Goal: Task Accomplishment & Management: Use online tool/utility

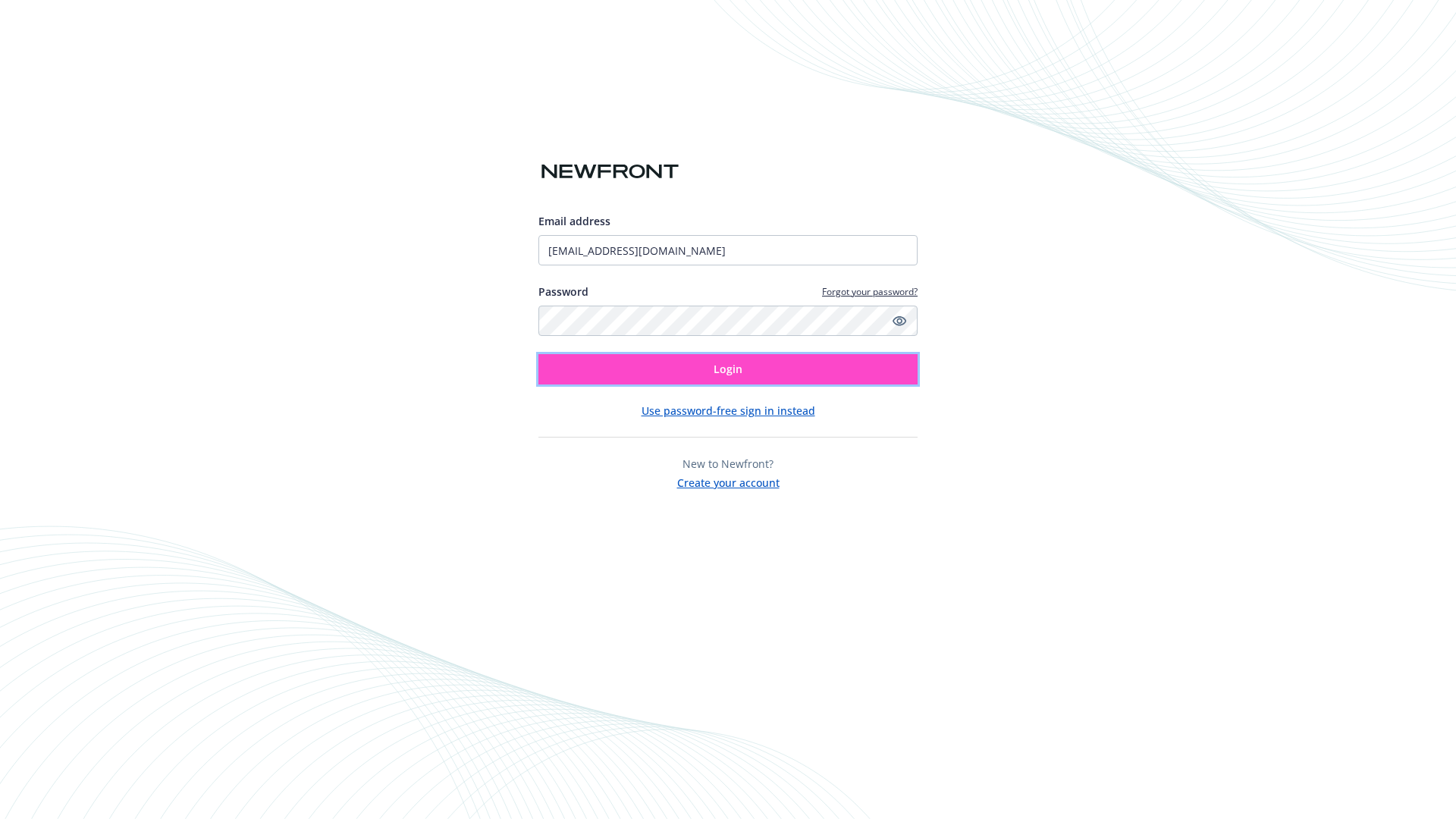
click at [728, 369] on span "Login" at bounding box center [728, 368] width 28 height 14
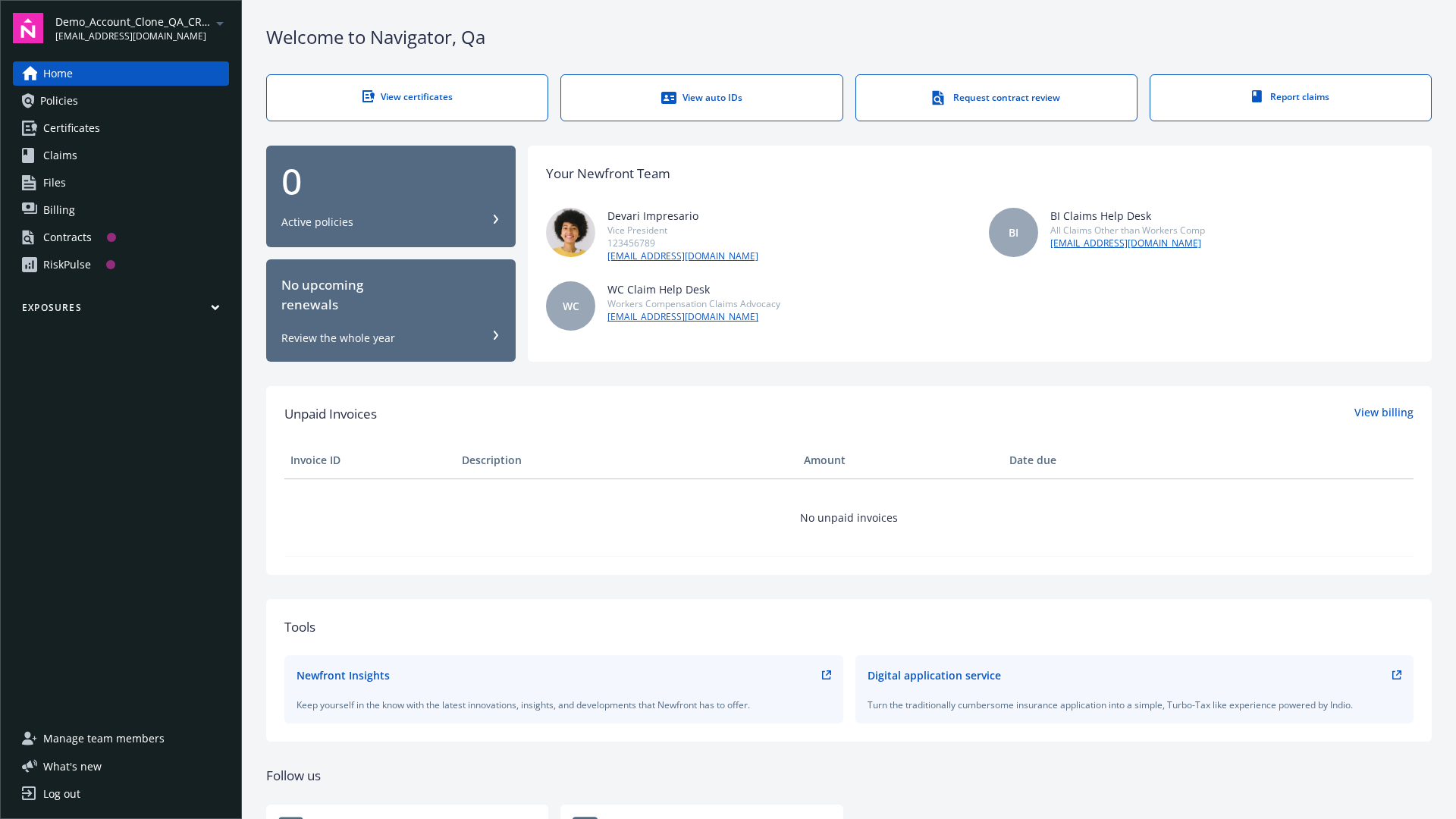
click at [141, 28] on span "Demo_Account_Clone_QA_CR_Tests_Prospect" at bounding box center [133, 21] width 156 height 16
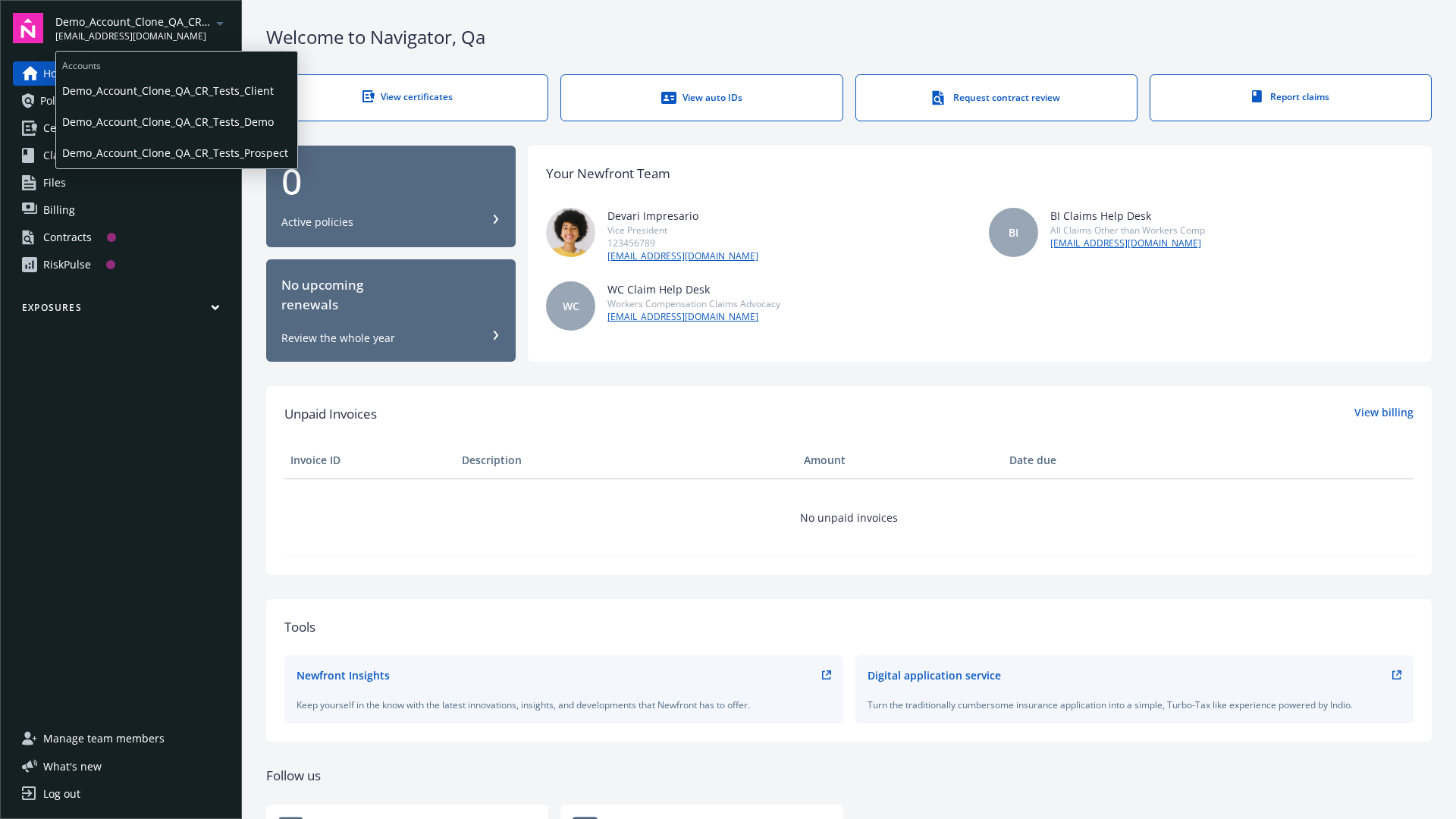
click at [176, 90] on span "Demo_Account_Clone_QA_CR_Tests_Client" at bounding box center [176, 90] width 229 height 31
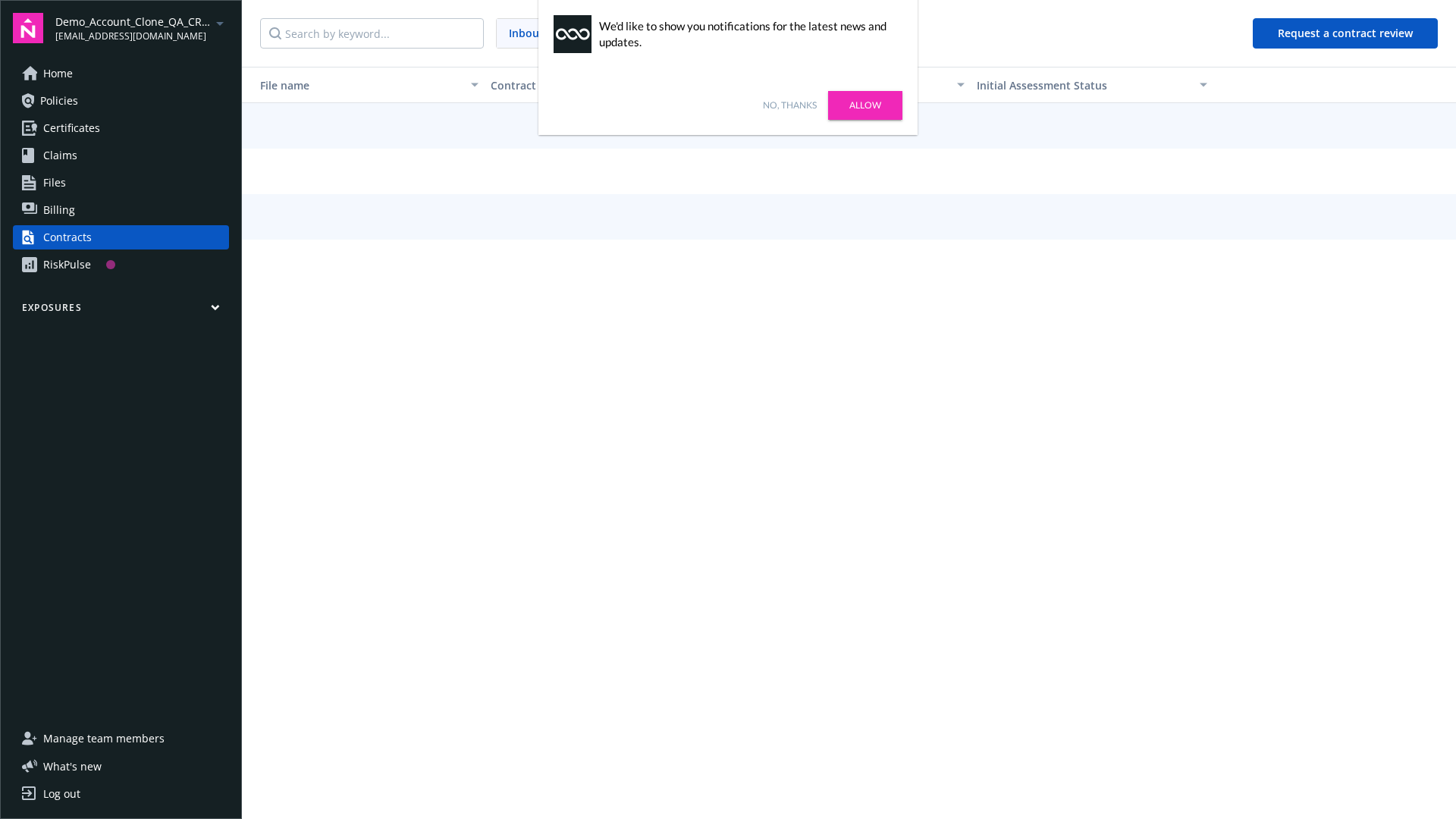
click at [789, 105] on link "No, thanks" at bounding box center [790, 105] width 54 height 13
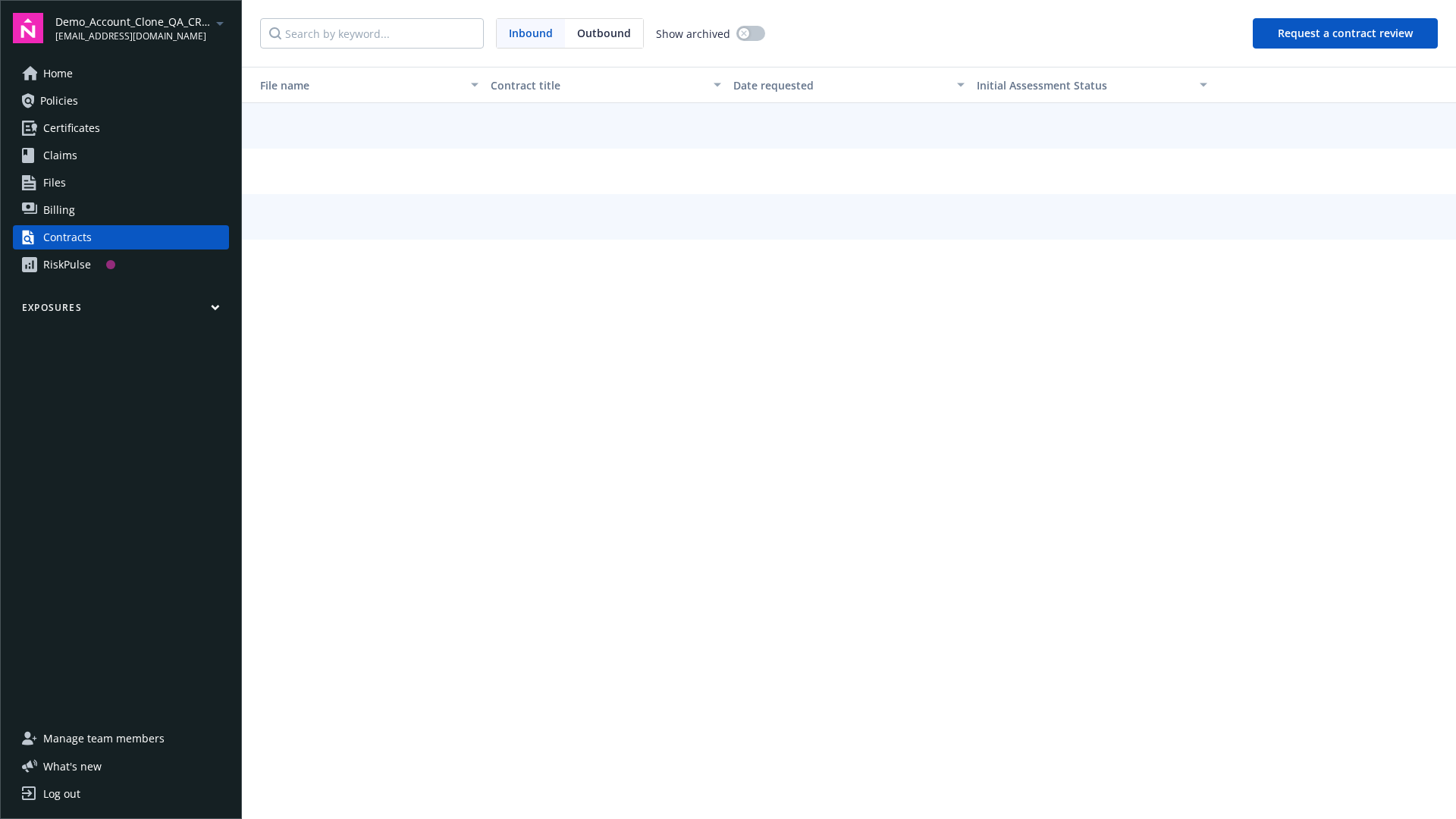
click at [1346, 33] on button "Request a contract review" at bounding box center [1345, 33] width 185 height 30
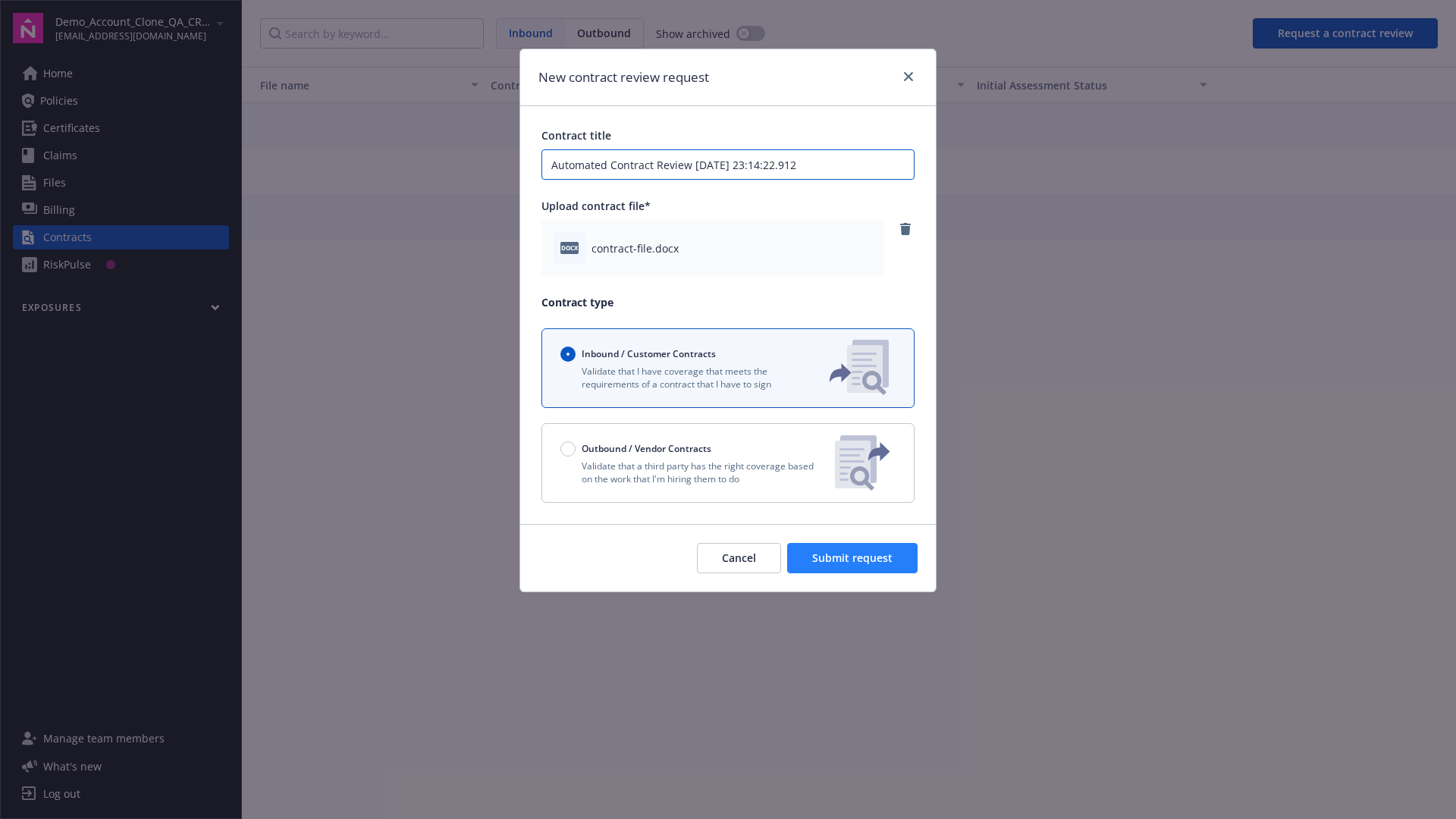
type input "Automated Contract Review [DATE] 23:14:22.912"
click at [853, 558] on span "Submit request" at bounding box center [851, 557] width 81 height 14
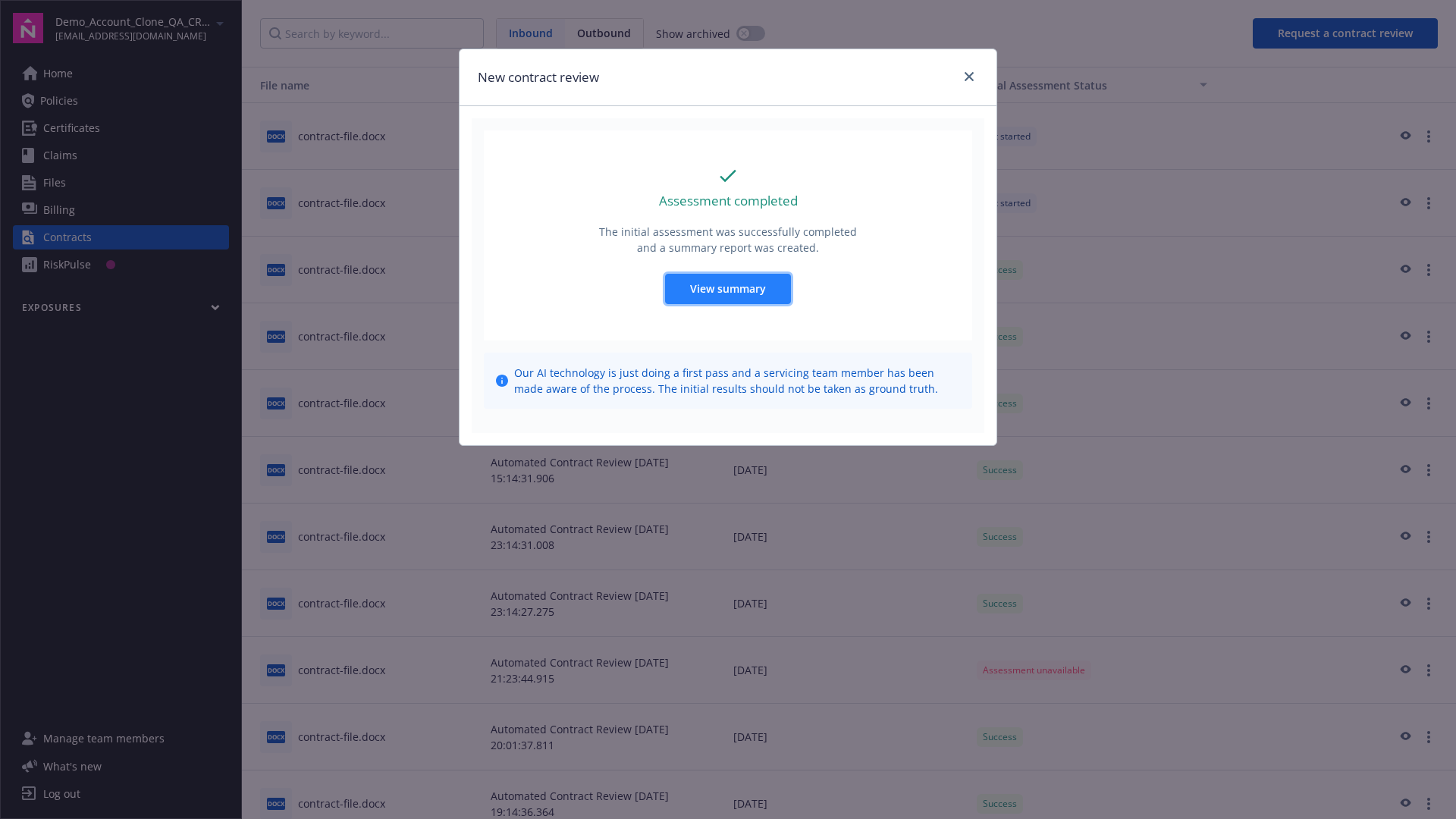
click at [727, 289] on span "View summary" at bounding box center [728, 288] width 76 height 14
